Goal: Task Accomplishment & Management: Complete application form

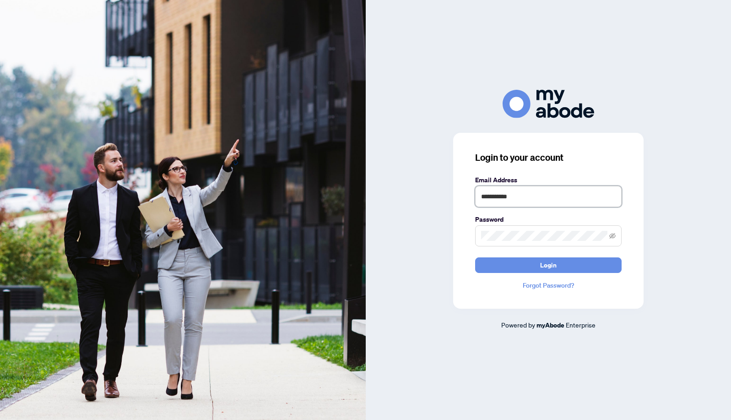
scroll to position [0, 0]
type input "**********"
click at [493, 263] on button "Login" at bounding box center [548, 265] width 146 height 16
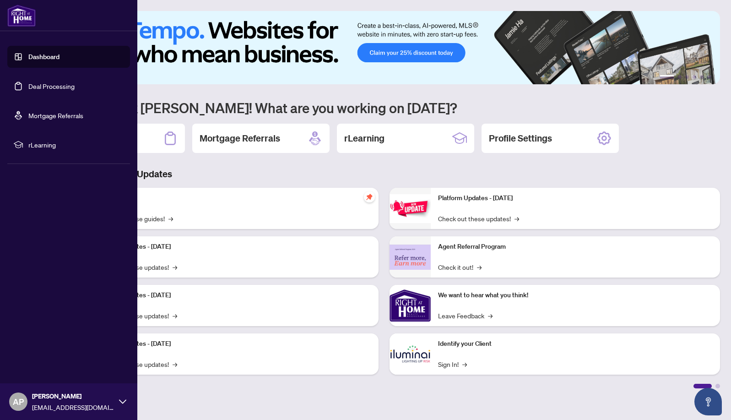
click at [45, 90] on link "Deal Processing" at bounding box center [51, 86] width 46 height 8
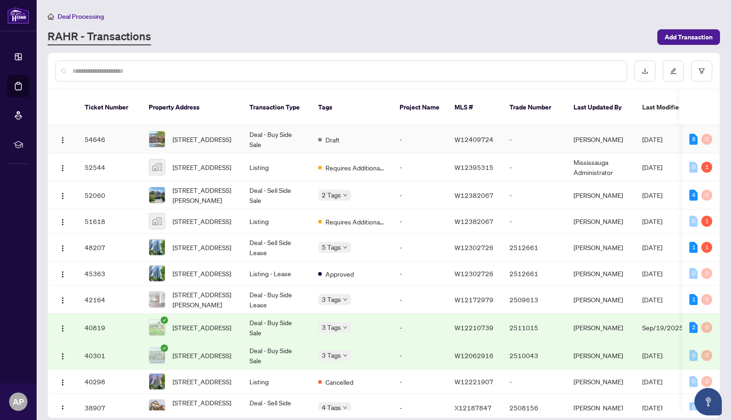
click at [219, 135] on span "[STREET_ADDRESS]" at bounding box center [202, 139] width 59 height 10
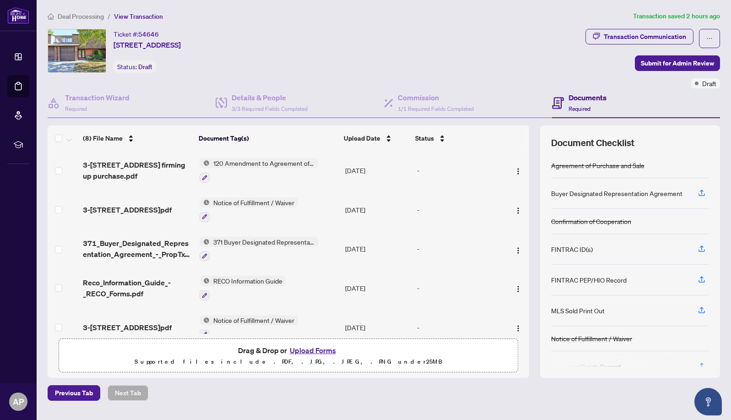
scroll to position [1, 0]
click at [298, 350] on button "Upload Forms" at bounding box center [313, 350] width 52 height 12
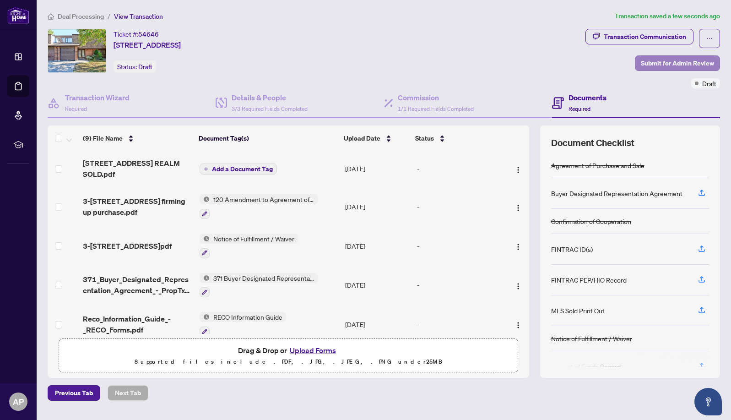
click at [646, 63] on span "Submit for Admin Review" at bounding box center [677, 63] width 73 height 15
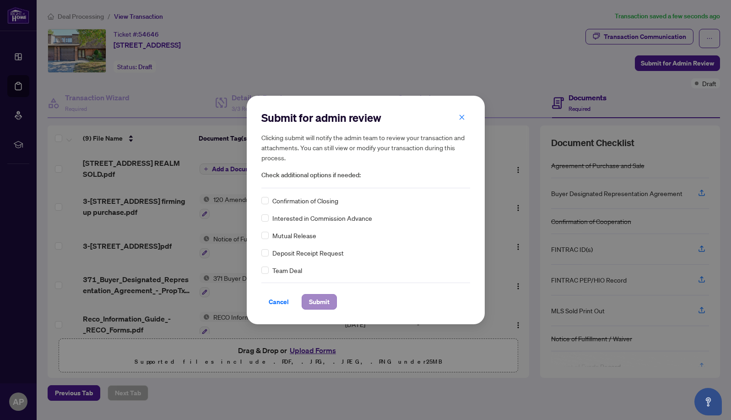
click at [313, 295] on span "Submit" at bounding box center [319, 301] width 21 height 15
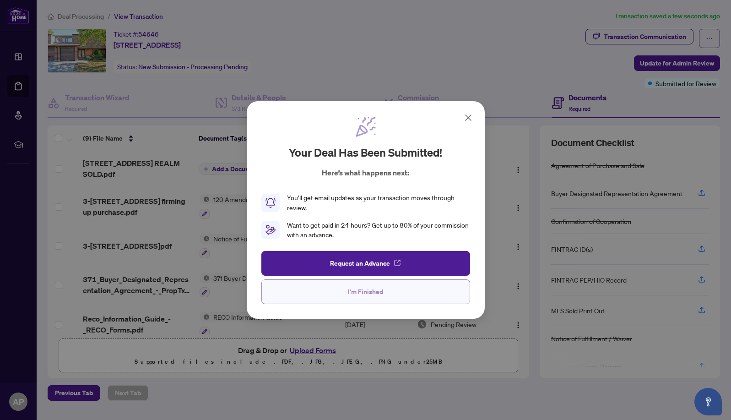
click at [319, 288] on button "I'm Finished" at bounding box center [365, 291] width 209 height 25
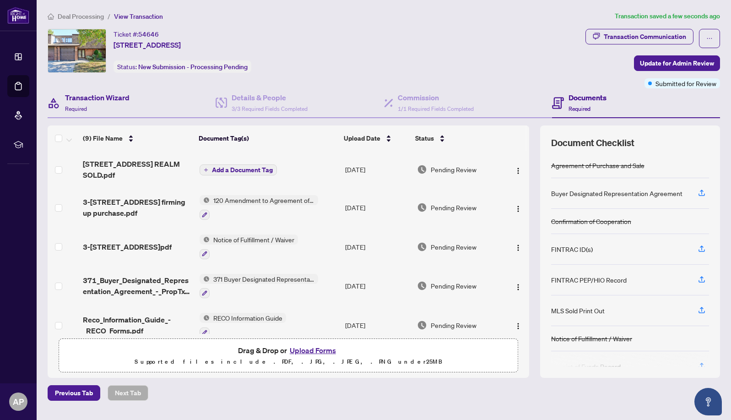
scroll to position [1, 0]
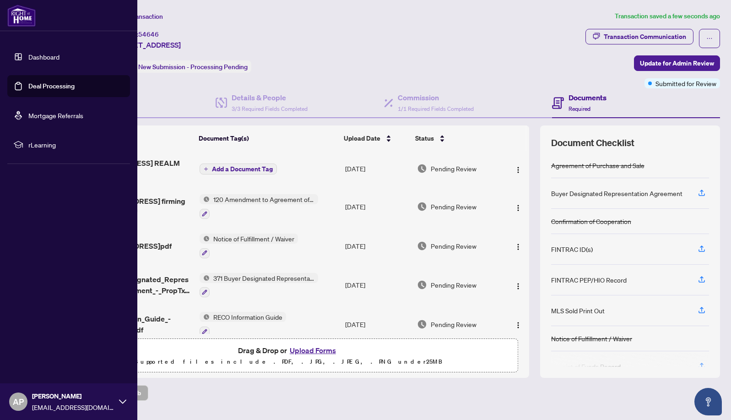
click at [54, 57] on link "Dashboard" at bounding box center [43, 57] width 31 height 8
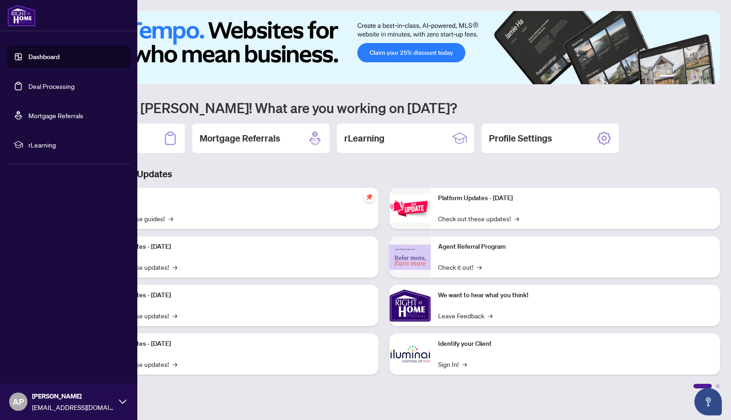
click at [54, 86] on link "Deal Processing" at bounding box center [51, 86] width 46 height 8
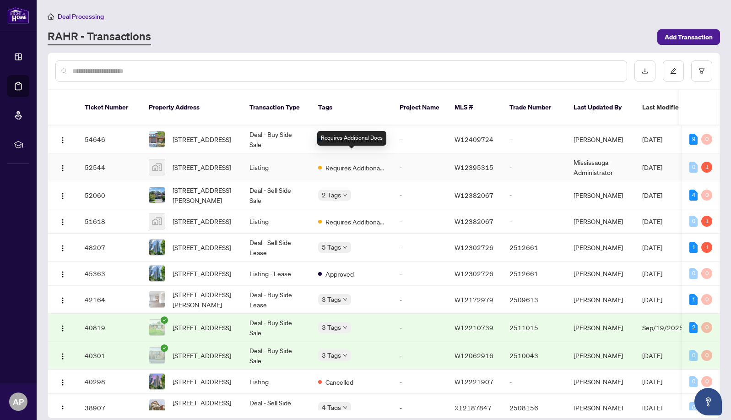
click at [340, 162] on span "Requires Additional Docs" at bounding box center [354, 167] width 59 height 10
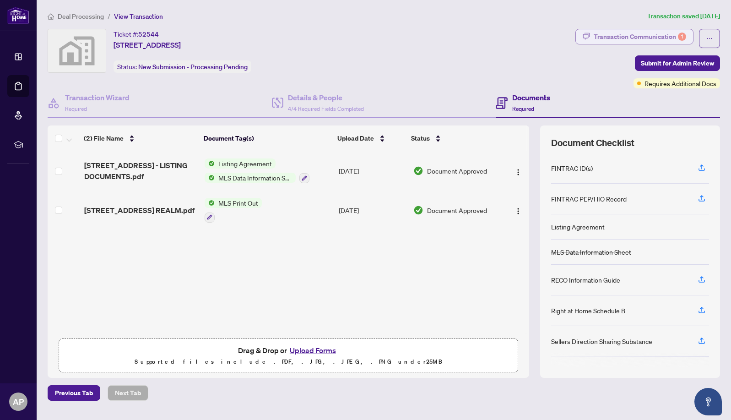
click at [616, 38] on div "Transaction Communication 1" at bounding box center [640, 36] width 92 height 15
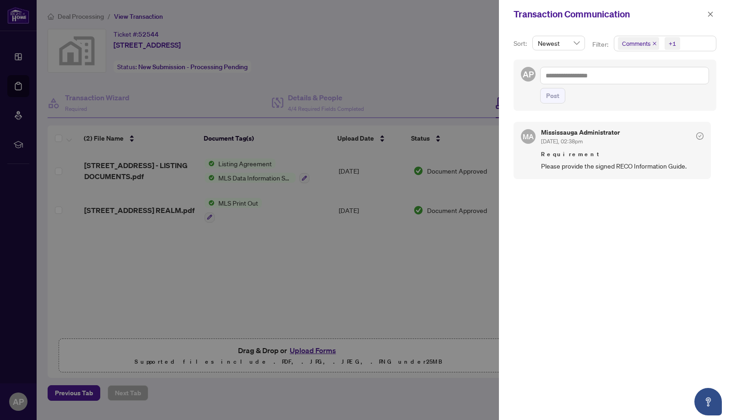
scroll to position [1, 0]
click at [421, 45] on div at bounding box center [365, 210] width 731 height 420
click at [711, 16] on icon "close" at bounding box center [710, 13] width 5 height 5
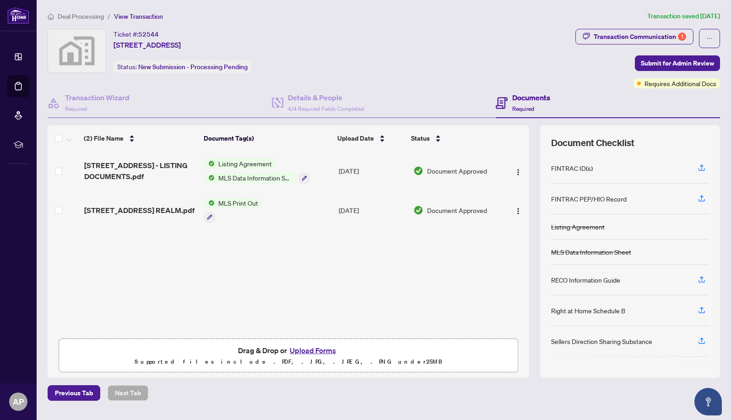
scroll to position [0, 0]
